Goal: Find contact information: Obtain details needed to contact an individual or organization

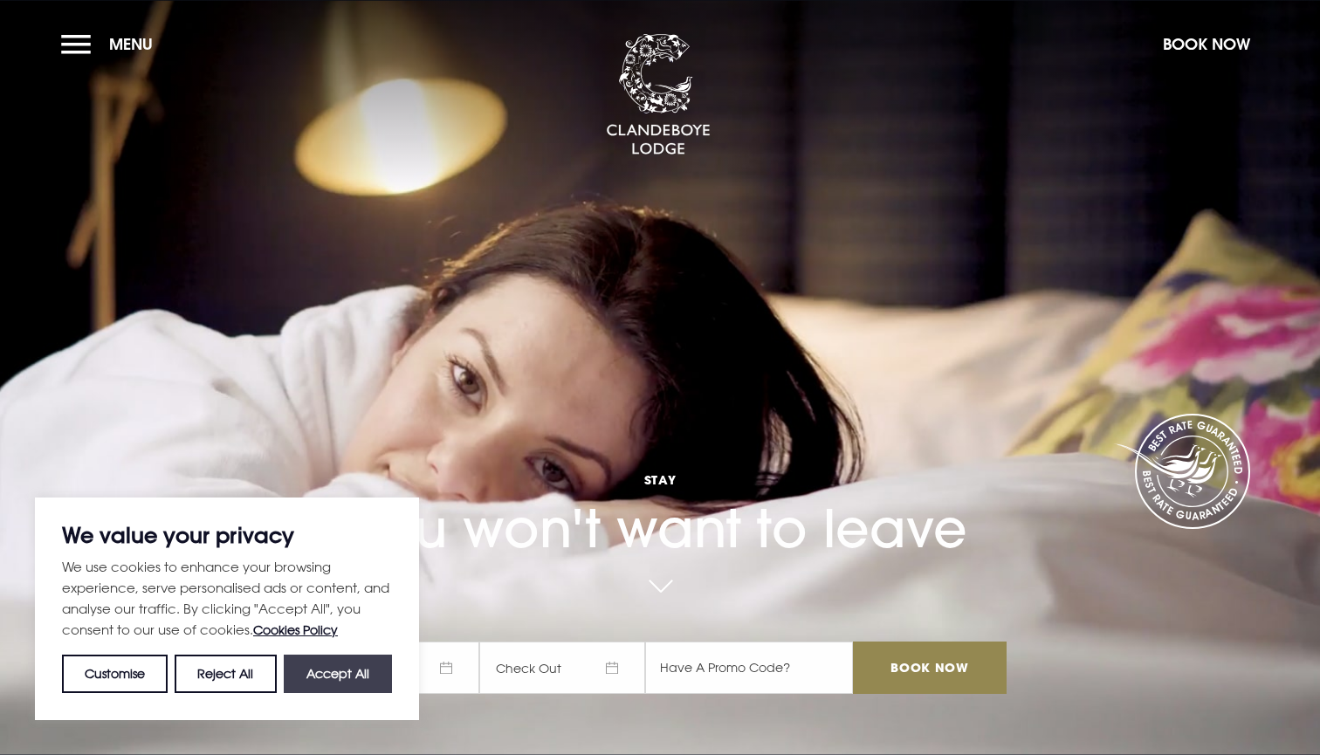
click at [372, 678] on button "Accept All" at bounding box center [338, 674] width 108 height 38
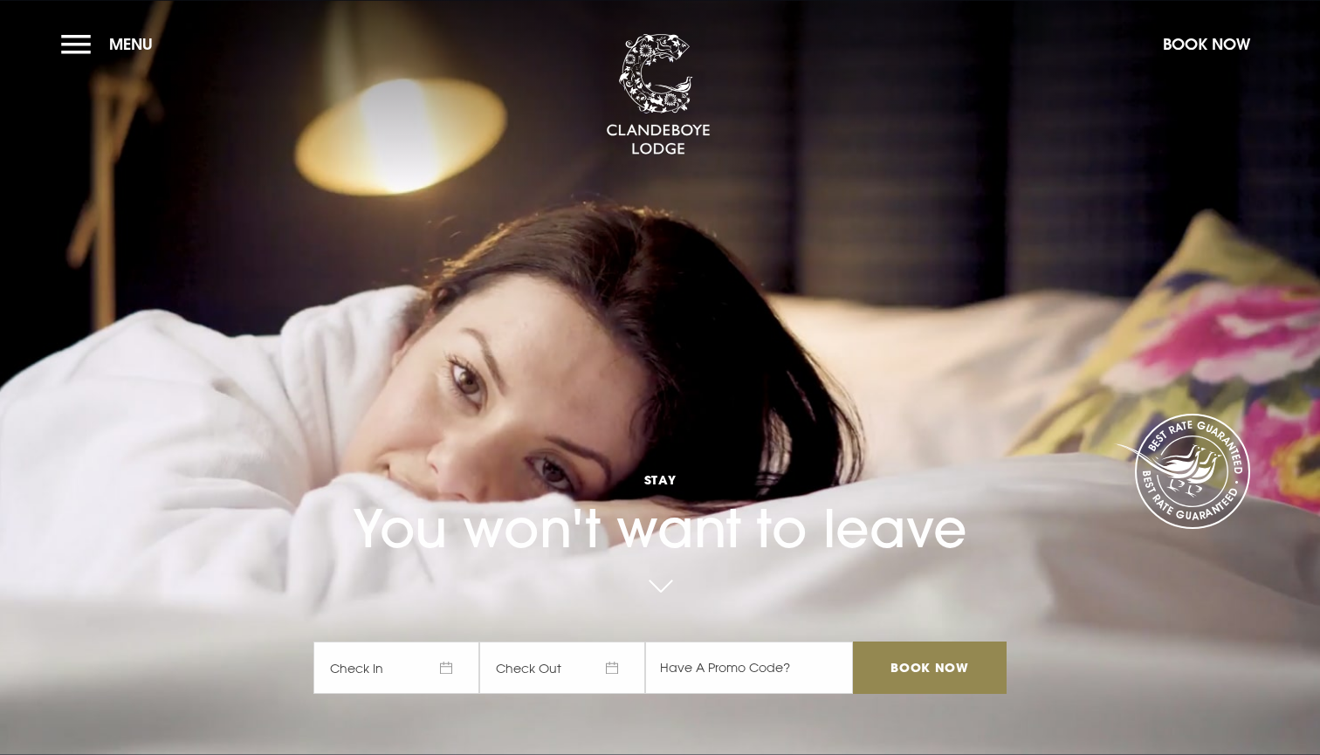
checkbox input "true"
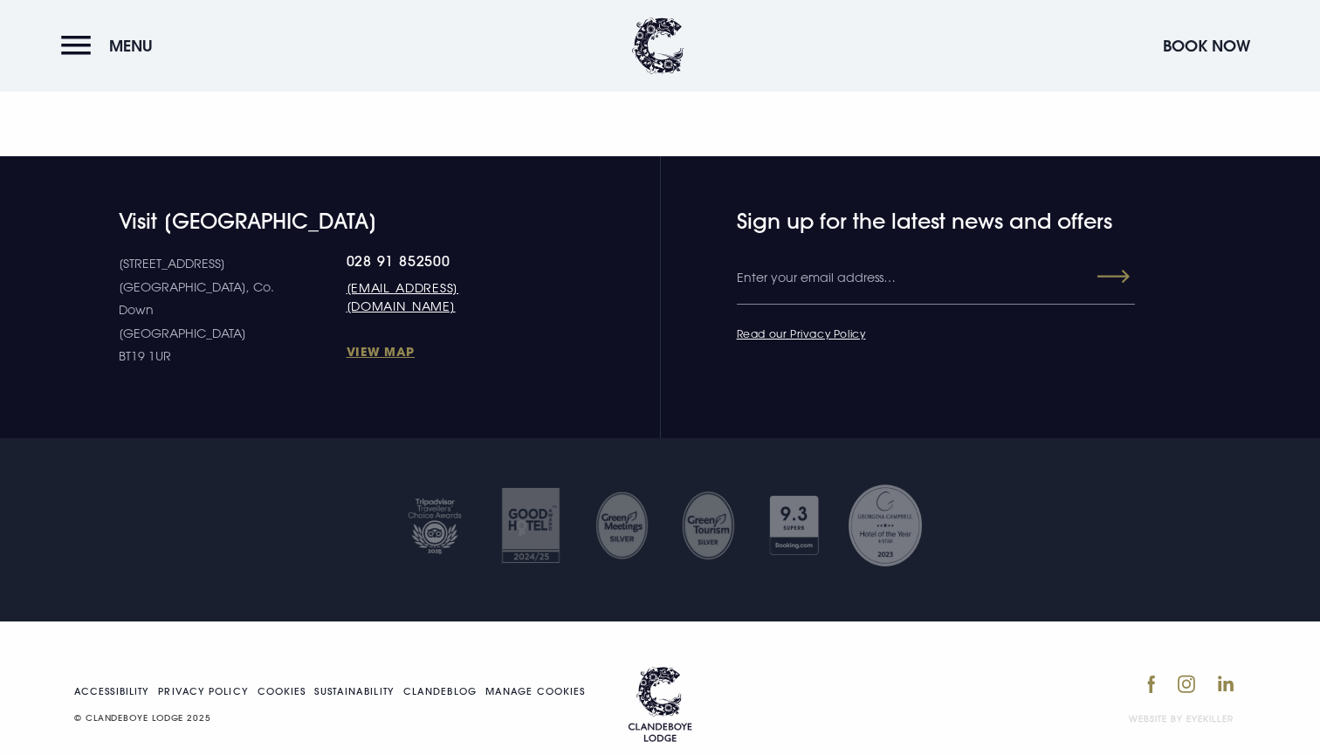
scroll to position [7670, 0]
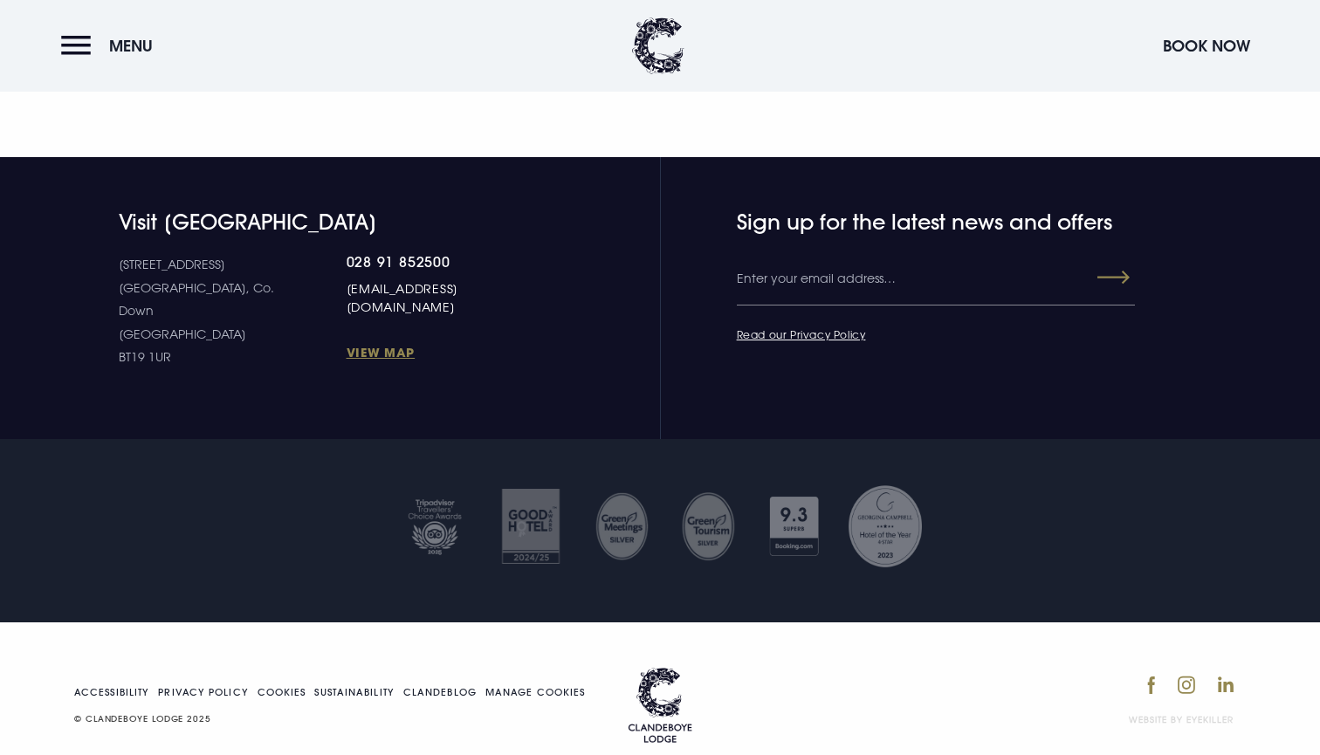
drag, startPoint x: 533, startPoint y: 279, endPoint x: 279, endPoint y: 275, distance: 253.3
click at [279, 275] on div "10 Estate Road Bangor, Co. Down Northern Ireland BT19 1UR 028 91 852500 welcome…" at bounding box center [333, 311] width 428 height 116
copy link "[EMAIL_ADDRESS][DOMAIN_NAME]"
click at [76, 47] on button "Menu" at bounding box center [111, 46] width 100 height 38
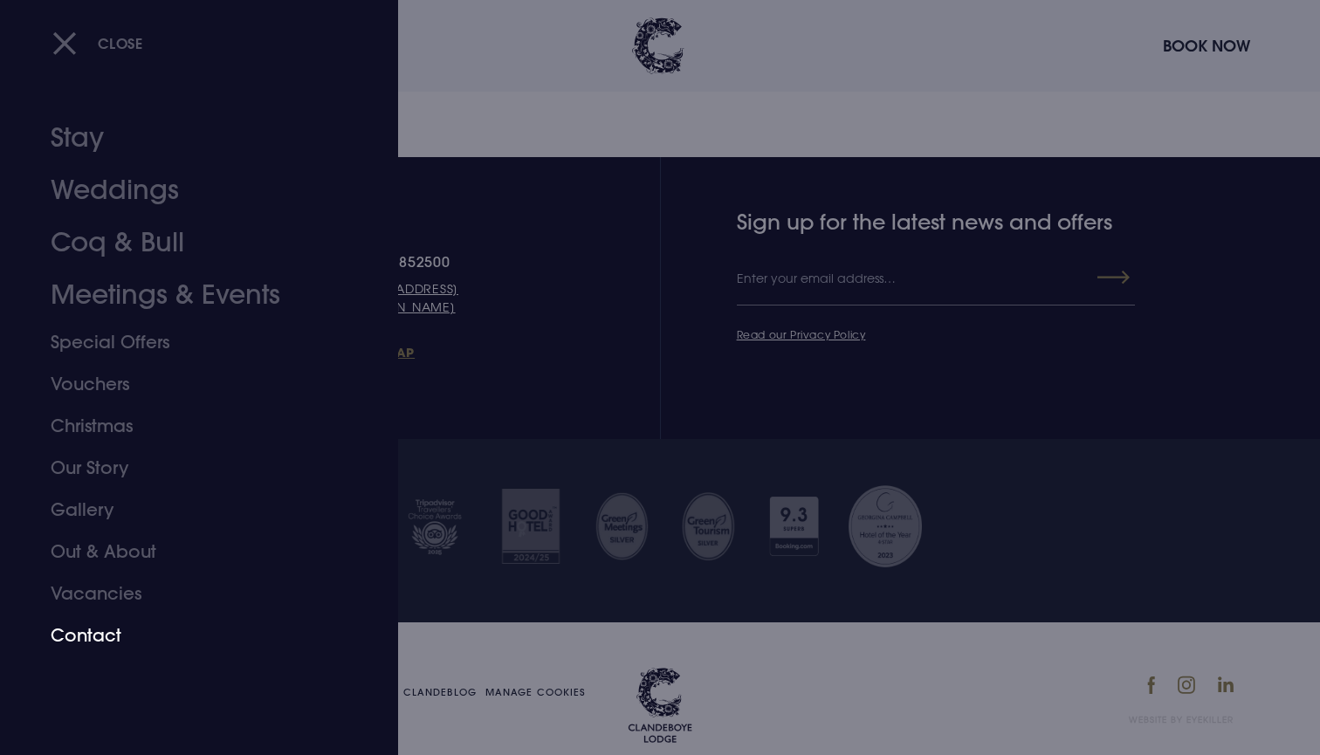
click at [81, 636] on link "Contact" at bounding box center [189, 636] width 276 height 42
